Goal: Task Accomplishment & Management: Use online tool/utility

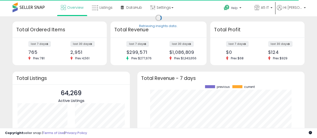
scroll to position [70, 157]
click at [95, 17] on div "Retrieving insights data.. Retrieving overview data.. Total Ordered Items last …" at bounding box center [158, 120] width 317 height 208
click at [103, 9] on span "Listings" at bounding box center [106, 7] width 13 height 5
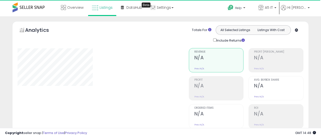
type input "*******"
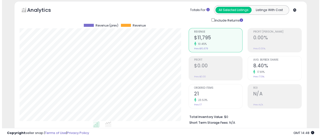
scroll to position [100, 0]
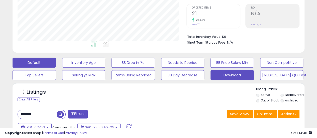
click at [223, 75] on button "Download" at bounding box center [232, 75] width 43 height 10
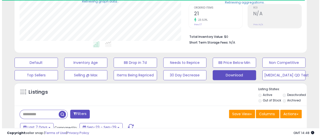
scroll to position [125, 0]
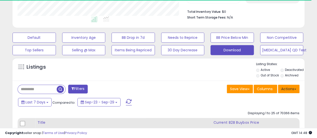
click at [291, 87] on button "Actions" at bounding box center [289, 89] width 22 height 9
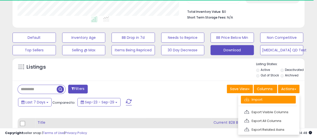
click at [269, 103] on link "Import" at bounding box center [268, 100] width 55 height 8
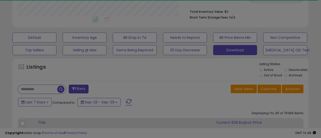
scroll to position [103, 171]
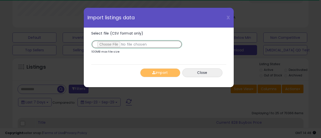
click at [109, 44] on input "Select file (CSV format only)" at bounding box center [136, 44] width 91 height 9
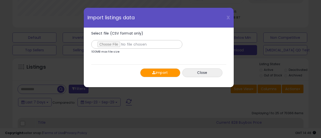
click at [163, 70] on button "Import" at bounding box center [160, 73] width 40 height 9
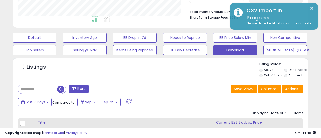
scroll to position [250858, 250791]
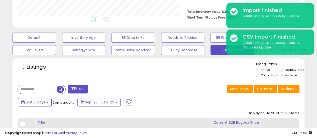
click at [288, 89] on button "Actions" at bounding box center [289, 89] width 22 height 9
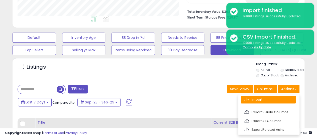
click at [271, 98] on link "Import" at bounding box center [268, 100] width 55 height 8
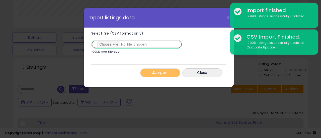
click at [119, 45] on input "Select file (CSV format only)" at bounding box center [136, 44] width 91 height 9
type input "**********"
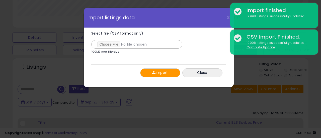
click at [157, 73] on button "Import" at bounding box center [160, 73] width 40 height 9
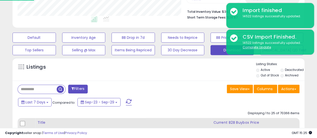
scroll to position [250858, 250791]
